Goal: Transaction & Acquisition: Obtain resource

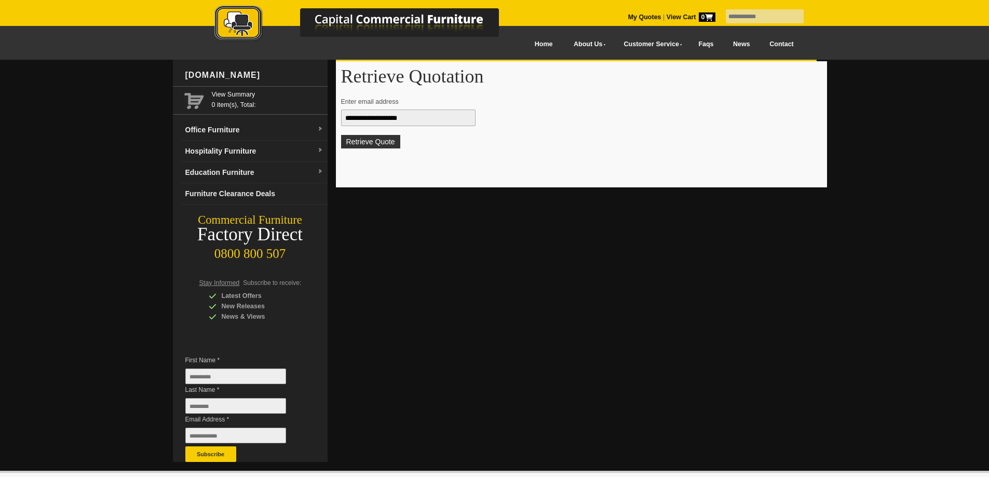
type input "**********"
click at [341, 135] on button "Retrieve Quote" at bounding box center [370, 142] width 59 height 14
type input "**********"
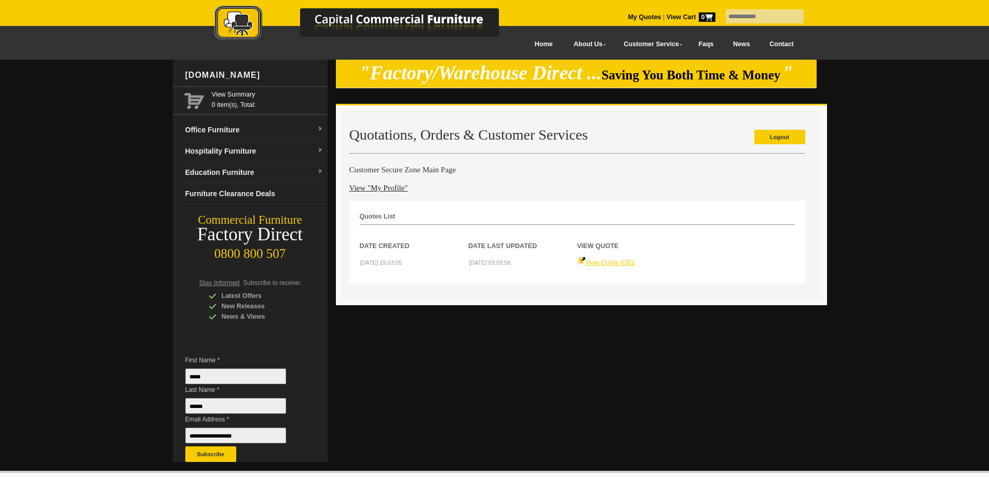
click at [625, 264] on link "View Quote 6352" at bounding box center [607, 262] width 58 height 7
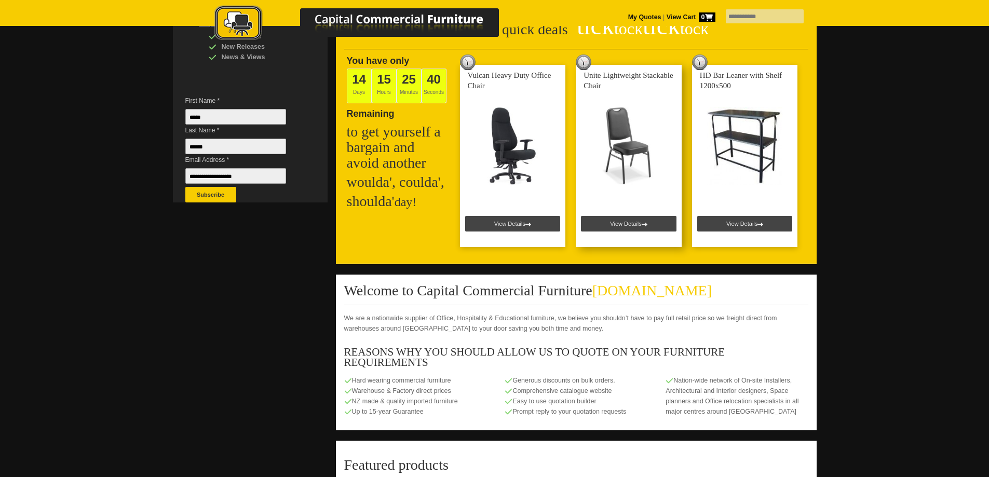
scroll to position [208, 0]
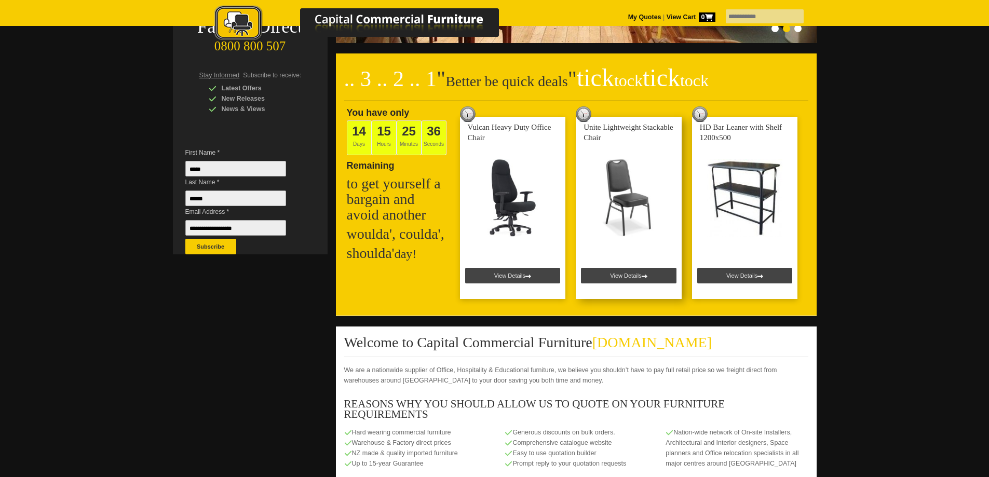
click at [641, 273] on link at bounding box center [629, 208] width 106 height 182
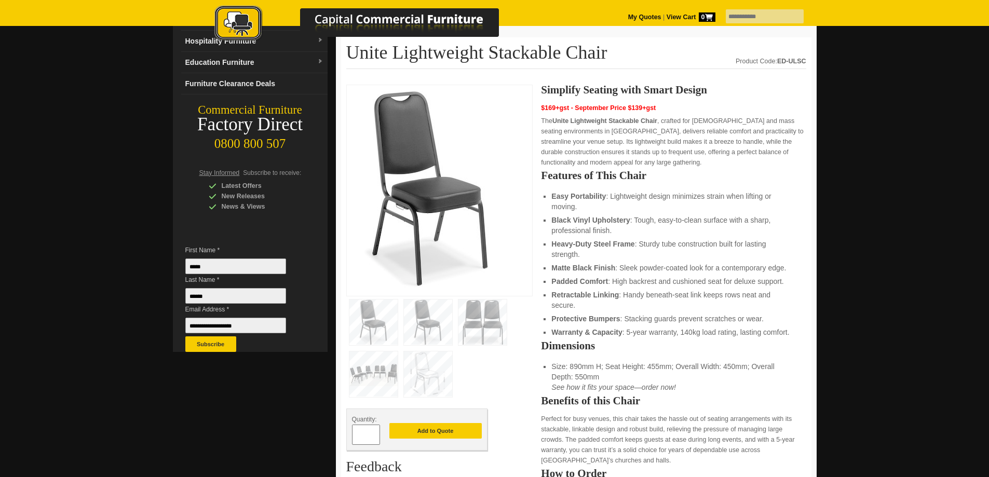
scroll to position [104, 0]
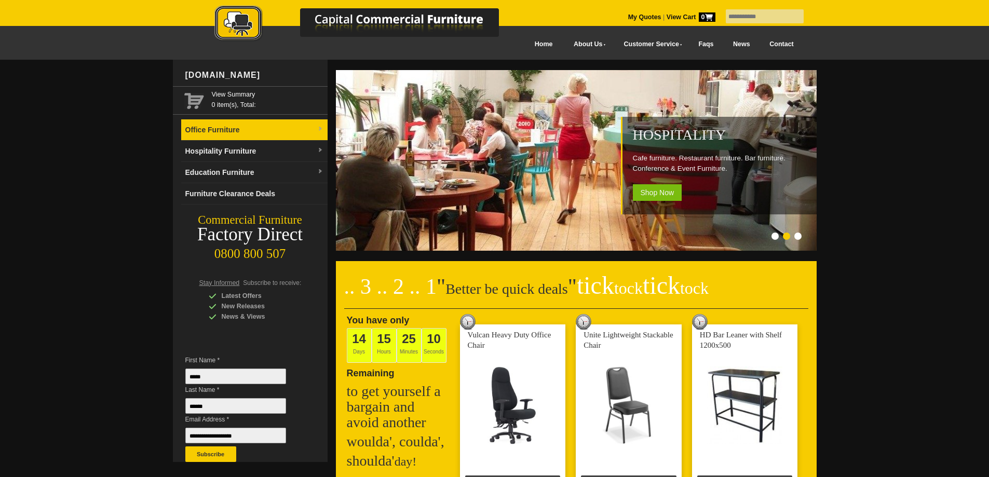
click at [310, 131] on link "Office Furniture" at bounding box center [254, 129] width 146 height 21
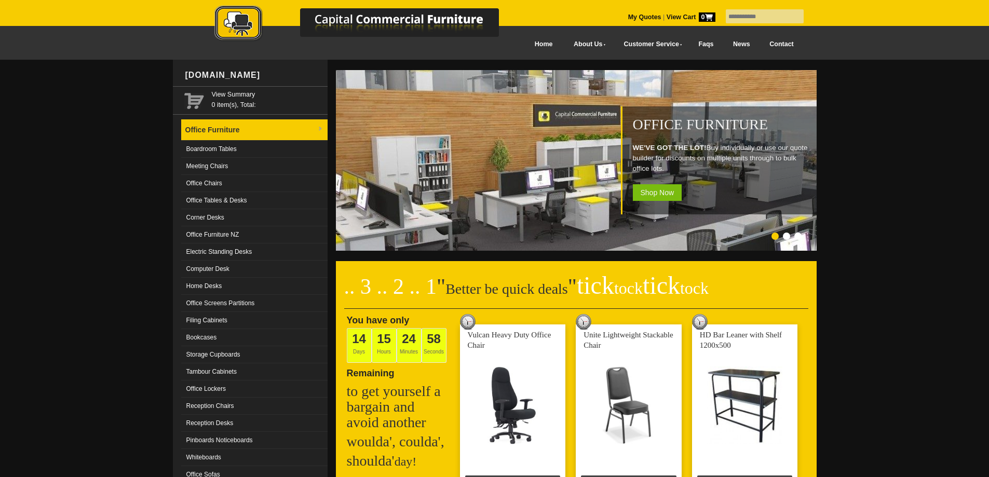
click at [304, 132] on link "Office Furniture" at bounding box center [254, 129] width 146 height 21
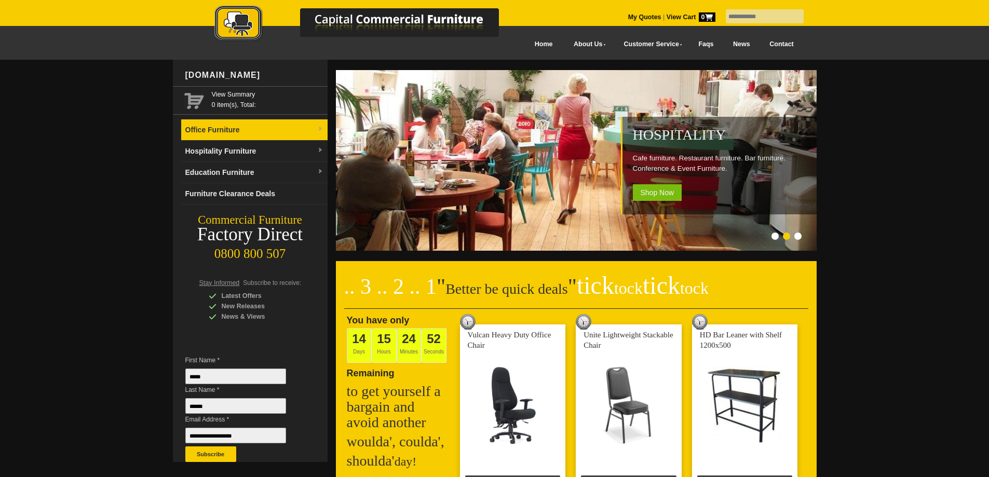
click at [266, 124] on link "Office Furniture" at bounding box center [254, 129] width 146 height 21
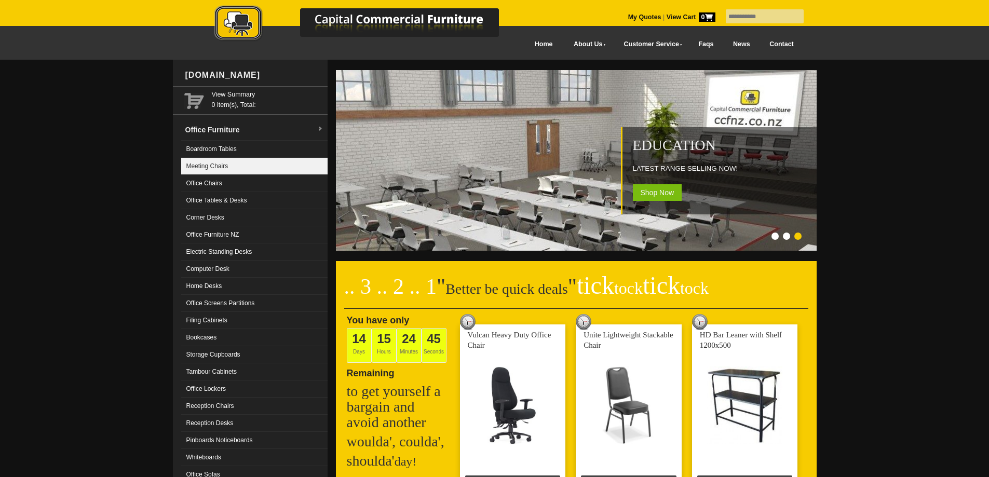
click at [222, 160] on link "Meeting Chairs" at bounding box center [254, 166] width 146 height 17
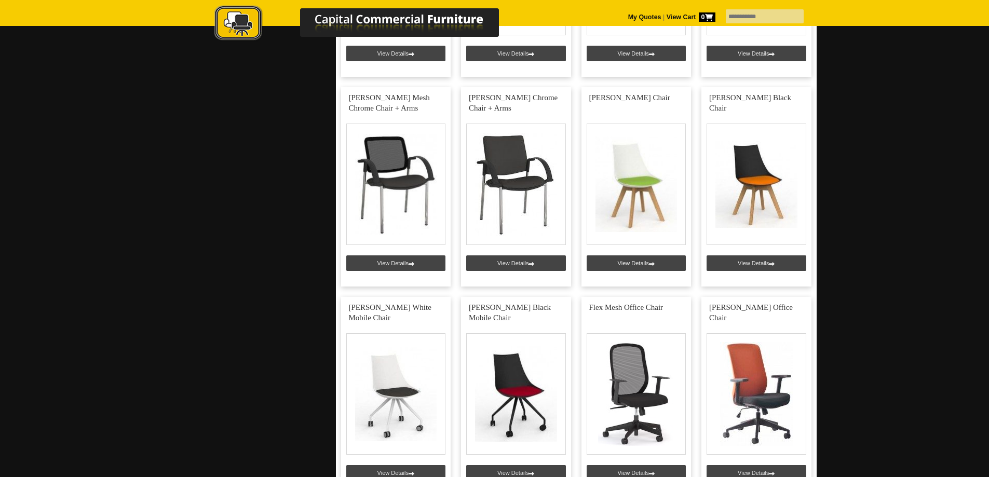
scroll to position [1454, 0]
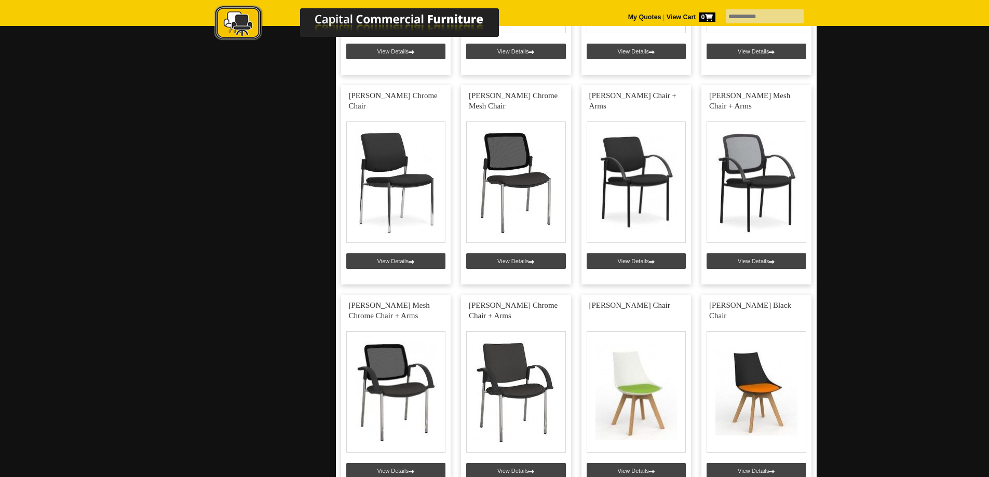
click at [226, 19] on img at bounding box center [368, 24] width 364 height 38
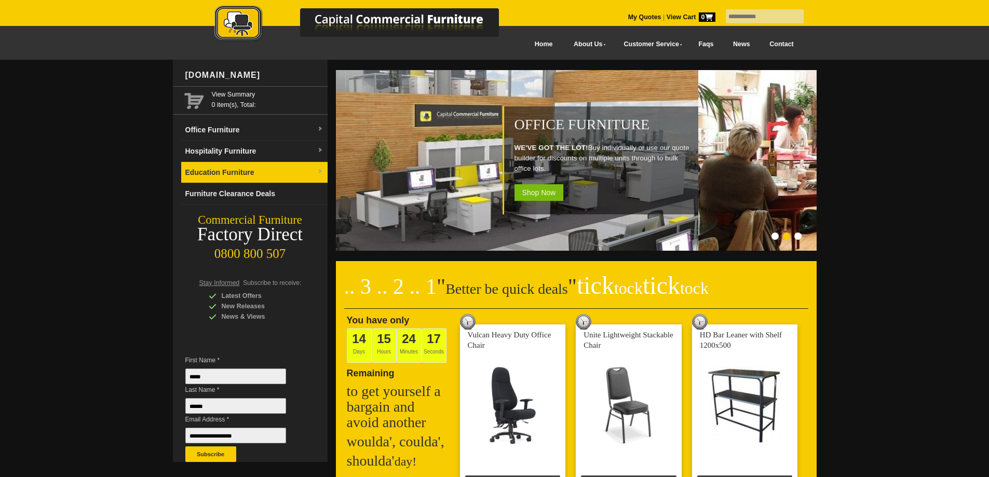
click at [313, 167] on link "Education Furniture" at bounding box center [254, 172] width 146 height 21
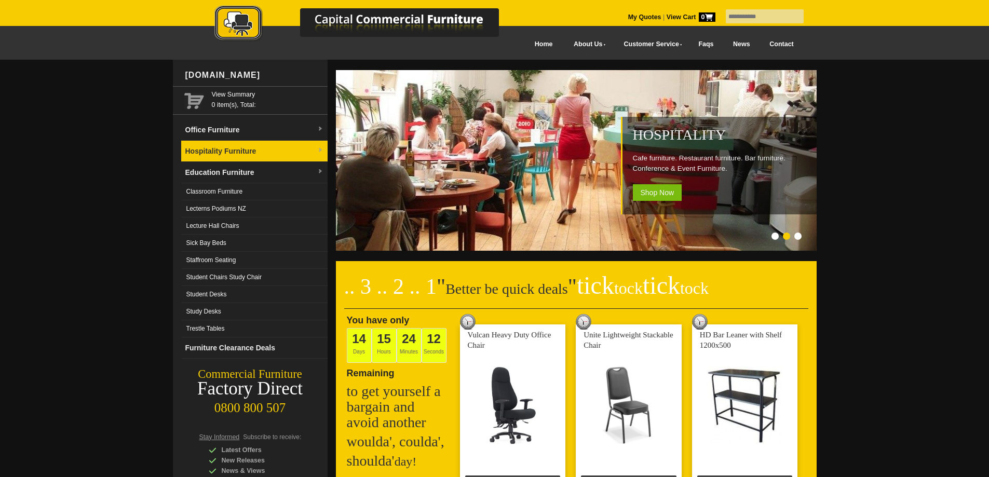
click at [266, 152] on link "Hospitality Furniture" at bounding box center [254, 151] width 146 height 21
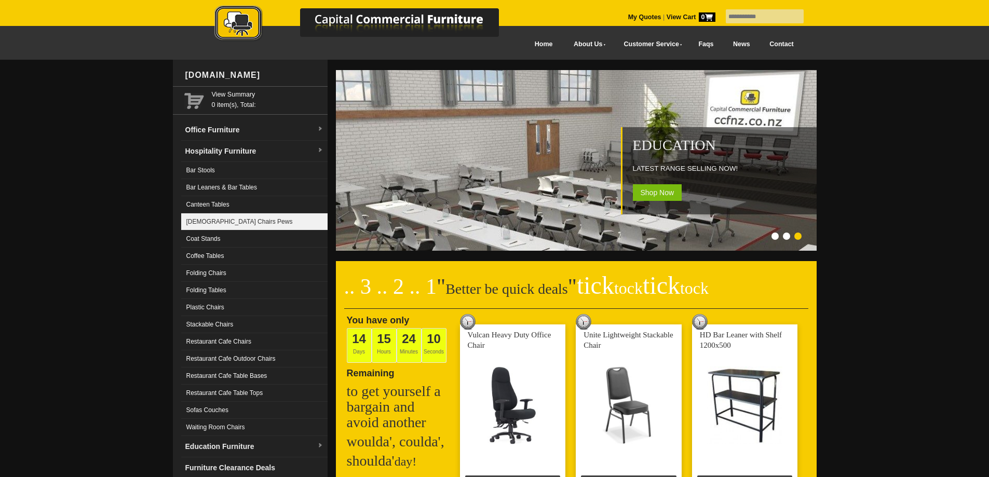
click at [240, 224] on link "[DEMOGRAPHIC_DATA] Chairs Pews" at bounding box center [254, 221] width 146 height 17
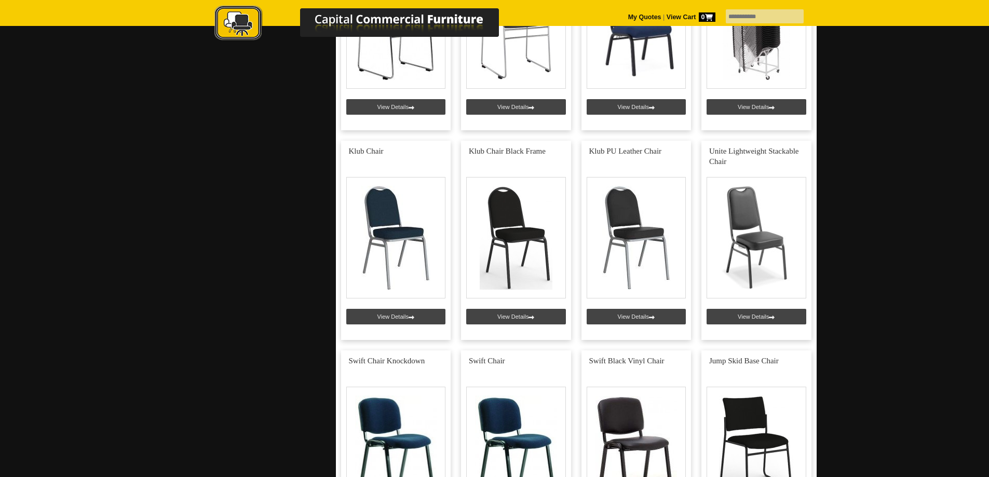
scroll to position [987, 0]
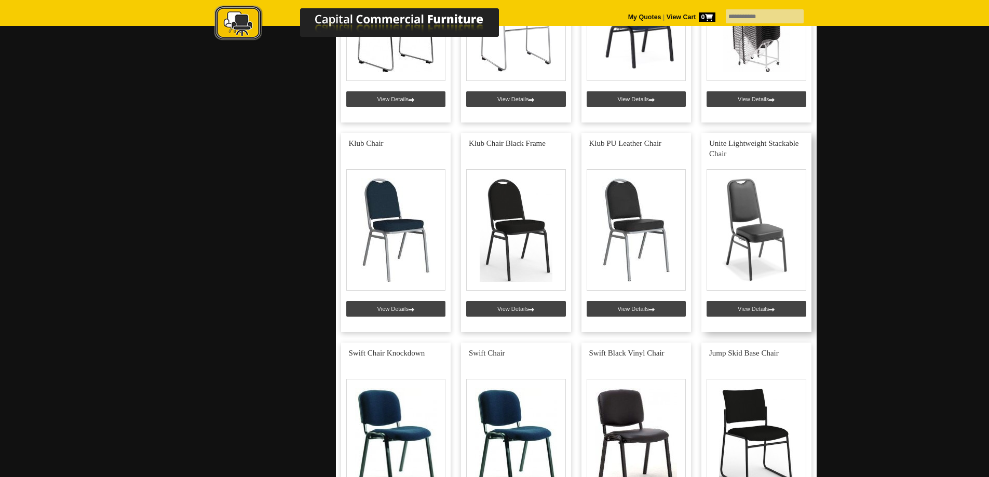
click at [743, 304] on link at bounding box center [757, 232] width 110 height 199
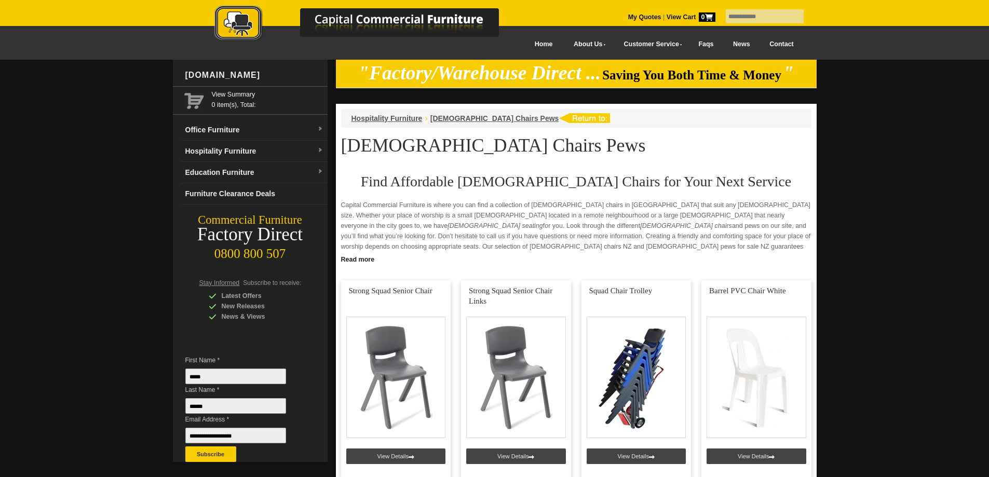
scroll to position [987, 0]
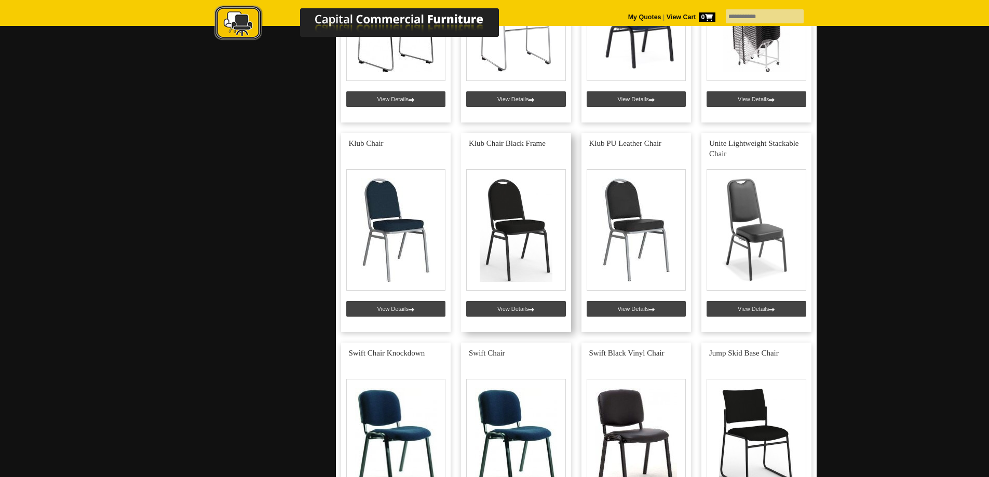
click at [527, 315] on link at bounding box center [516, 232] width 110 height 199
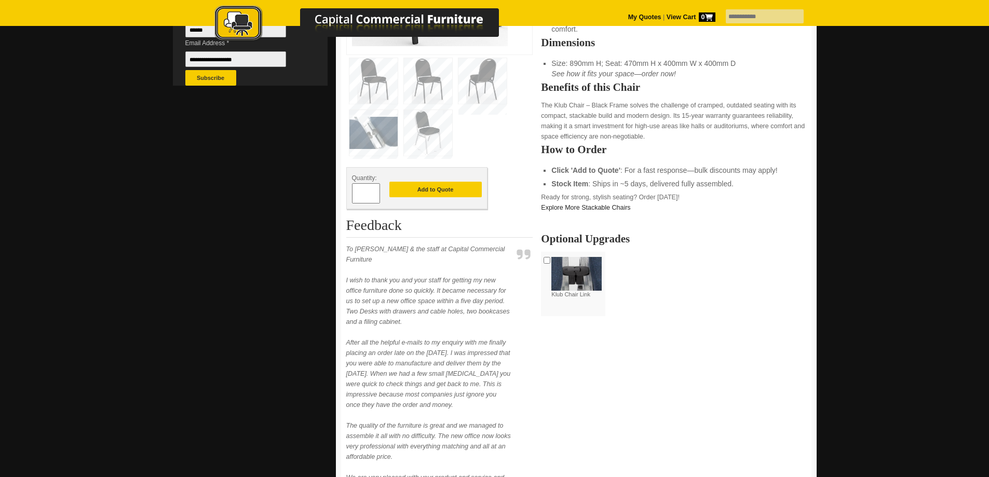
scroll to position [364, 0]
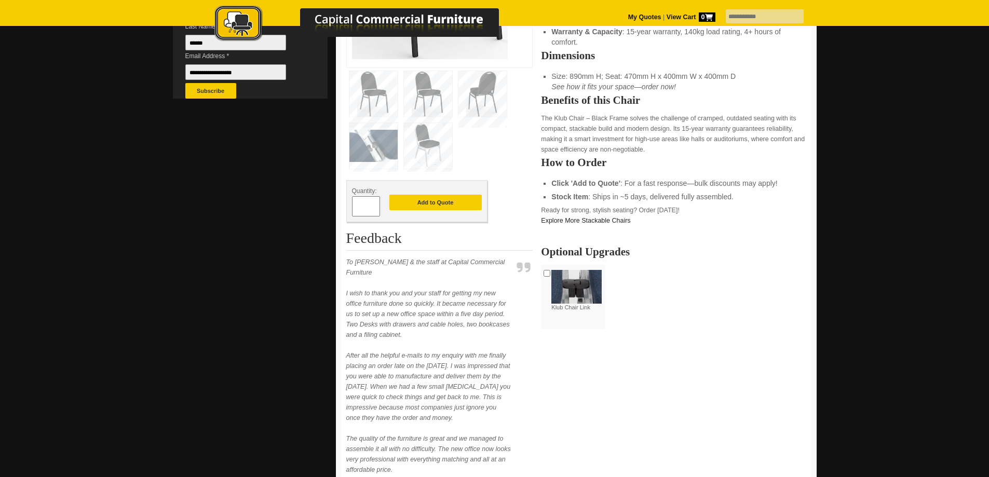
click at [363, 205] on input "*" at bounding box center [366, 206] width 28 height 20
type input "***"
click at [405, 206] on button "Add to Quote" at bounding box center [436, 203] width 92 height 16
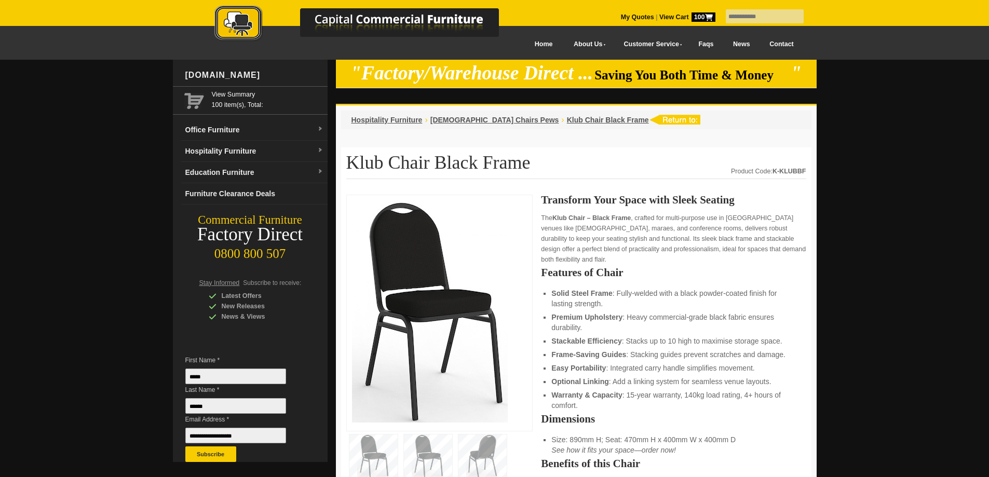
click at [692, 17] on span "100" at bounding box center [704, 16] width 24 height 9
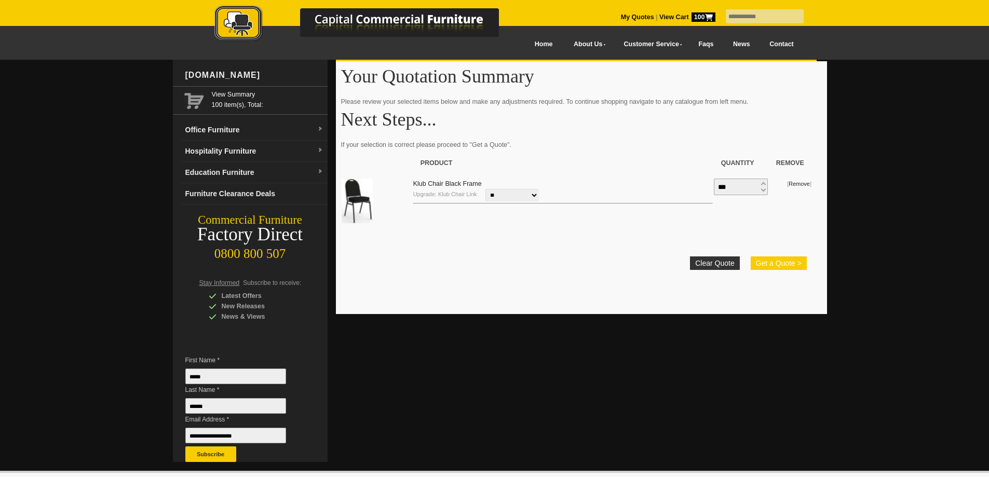
click at [760, 263] on button "Get a Quote >" at bounding box center [779, 264] width 56 height 14
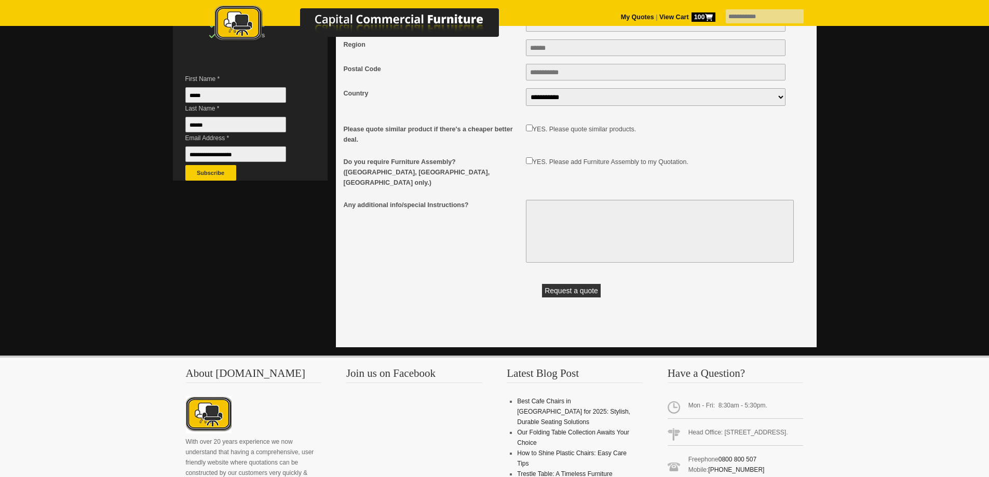
scroll to position [312, 0]
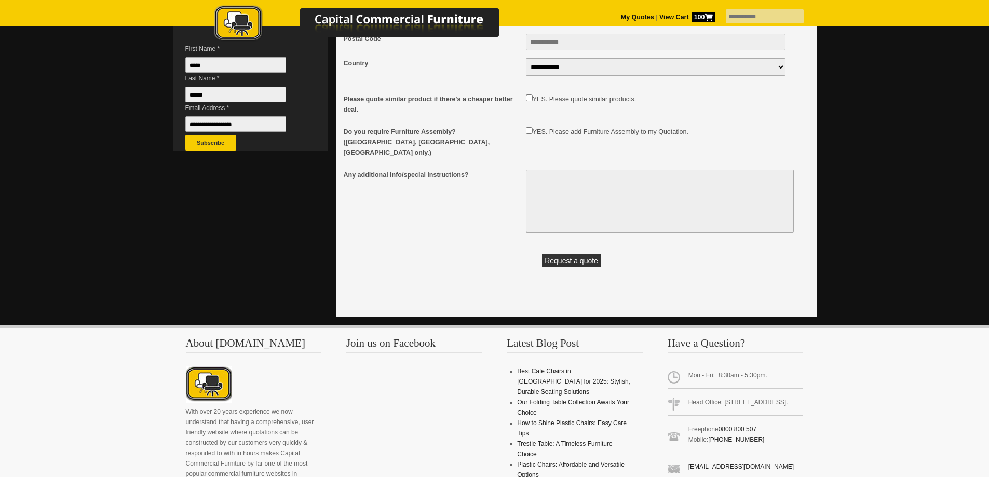
click at [576, 259] on button "Request a quote" at bounding box center [571, 261] width 59 height 14
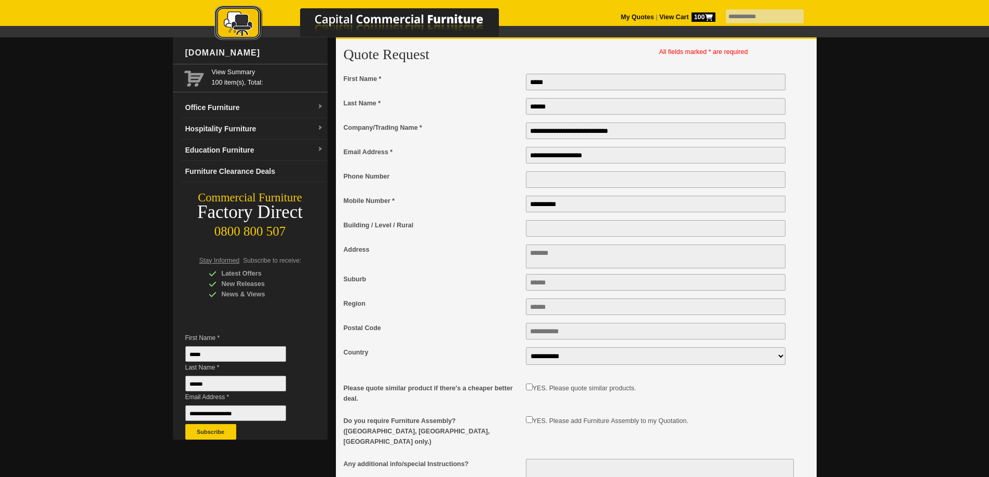
scroll to position [0, 0]
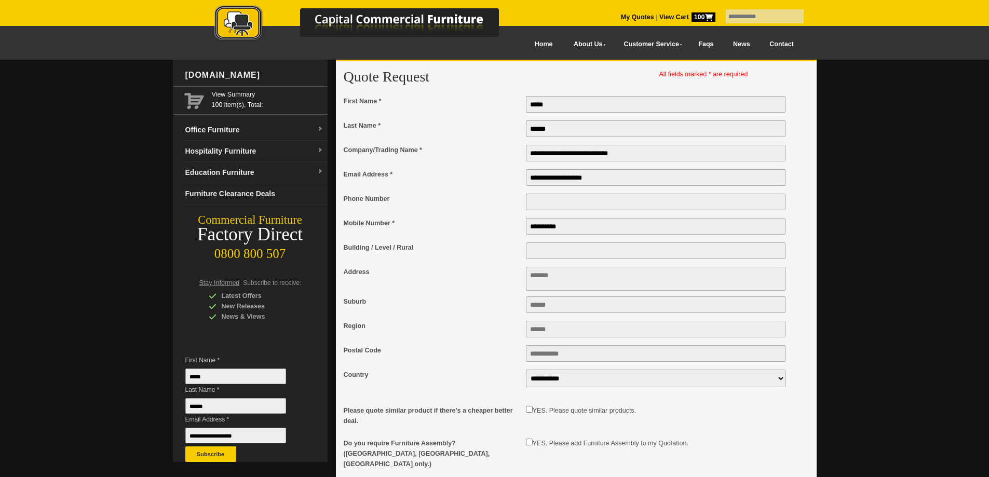
click at [555, 278] on textarea "Address" at bounding box center [656, 279] width 260 height 24
type textarea "**********"
type input "********"
type input "****"
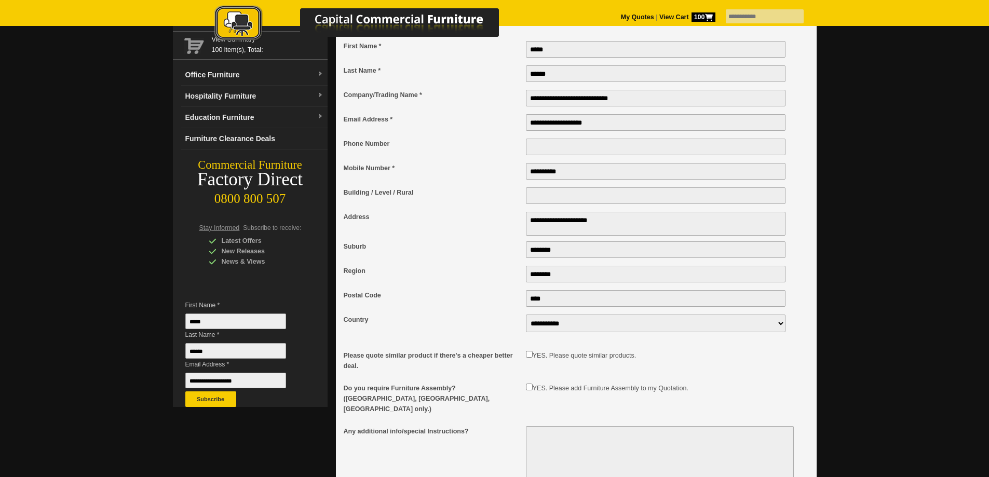
scroll to position [104, 0]
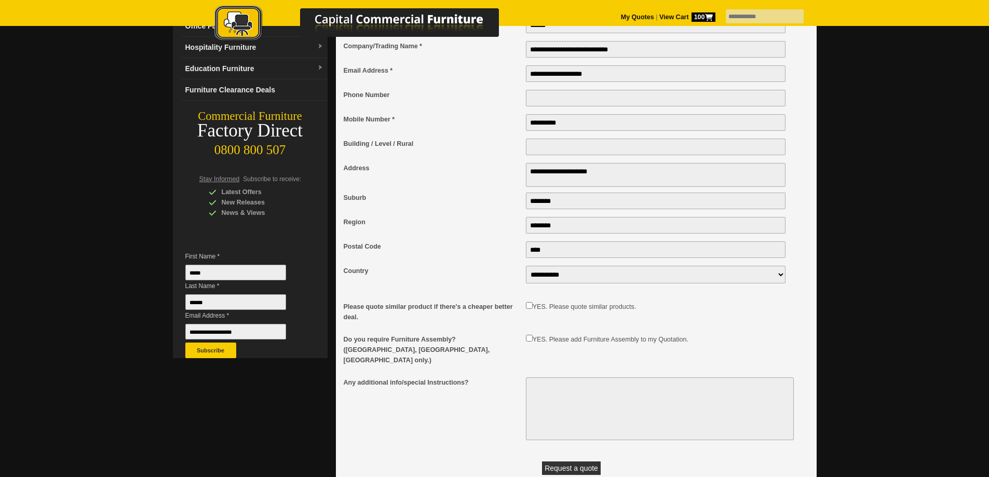
click at [579, 466] on button "Request a quote" at bounding box center [571, 469] width 59 height 14
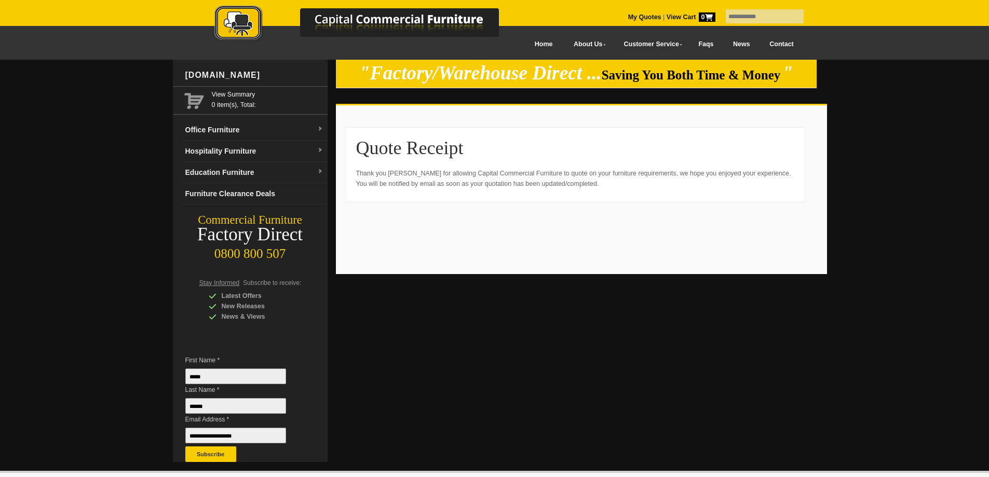
click at [240, 26] on img at bounding box center [368, 24] width 364 height 38
